Goal: Check status: Check status

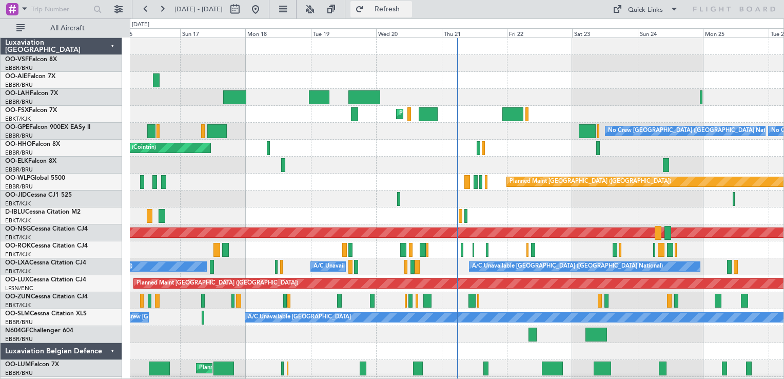
click at [409, 7] on span "Refresh" at bounding box center [387, 9] width 43 height 7
click at [22, 194] on span "OO-JID" at bounding box center [16, 195] width 22 height 6
click at [409, 11] on span "Refresh" at bounding box center [387, 9] width 43 height 7
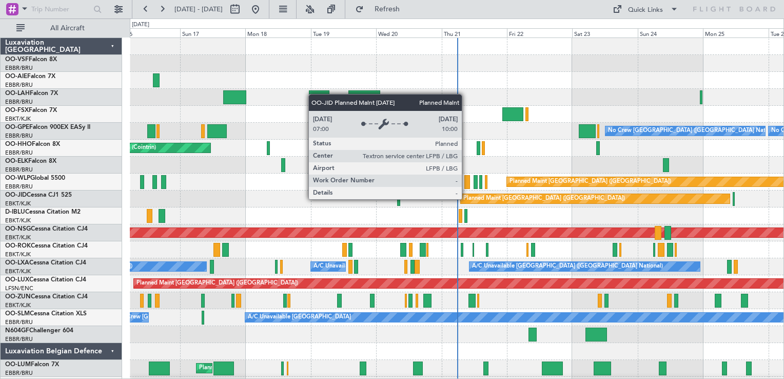
click at [467, 199] on div "Planned Maint [GEOGRAPHIC_DATA] ([GEOGRAPHIC_DATA])" at bounding box center [545, 198] width 162 height 15
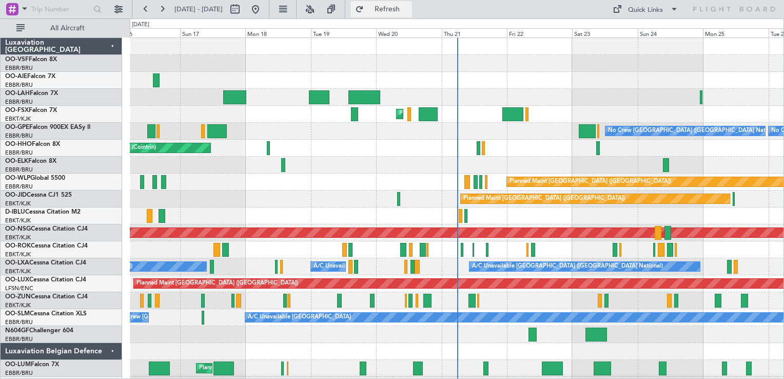
click at [409, 9] on span "Refresh" at bounding box center [387, 9] width 43 height 7
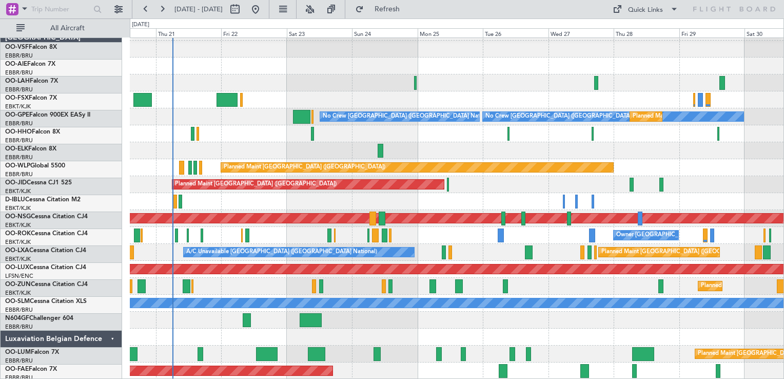
scroll to position [14, 0]
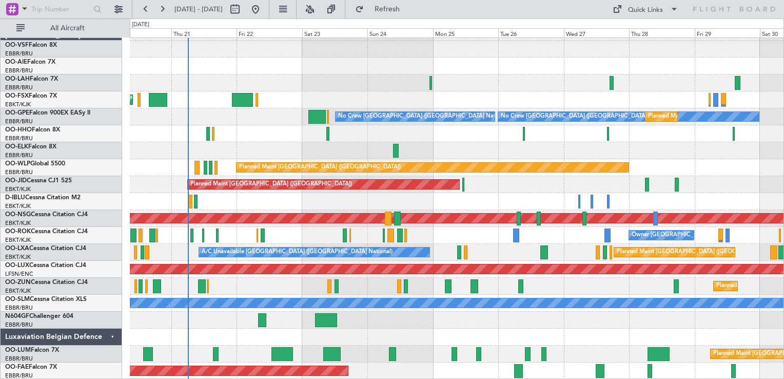
click at [454, 197] on div "Planned Maint [GEOGRAPHIC_DATA] ([GEOGRAPHIC_DATA]) Planned [GEOGRAPHIC_DATA][P…" at bounding box center [457, 202] width 654 height 356
click at [31, 182] on link "OO-JID Cessna CJ1 525" at bounding box center [38, 181] width 67 height 6
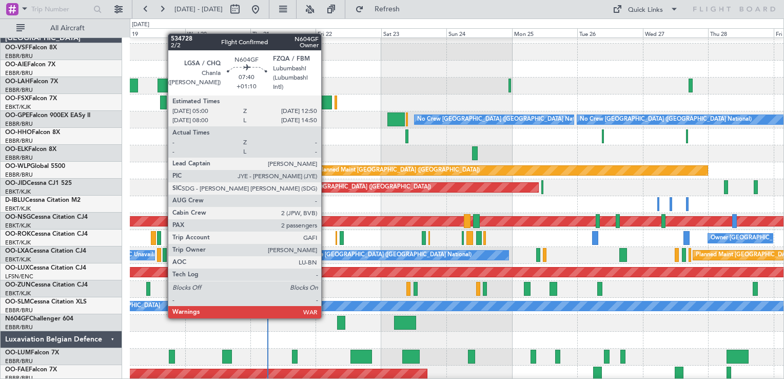
scroll to position [11, 0]
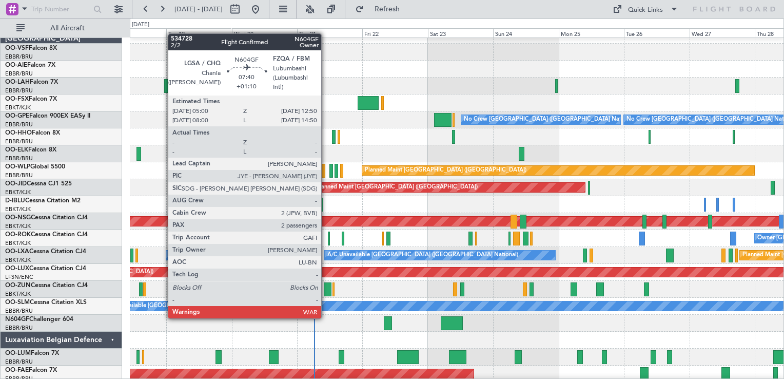
click at [452, 321] on div at bounding box center [452, 323] width 22 height 14
